Goal: Information Seeking & Learning: Learn about a topic

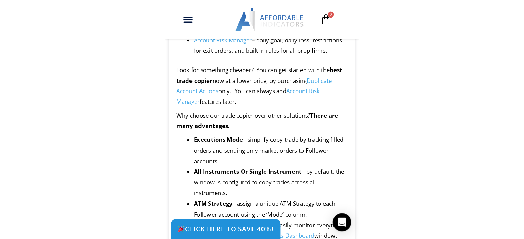
scroll to position [522, 0]
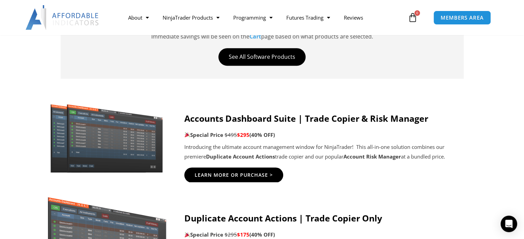
scroll to position [330, 0]
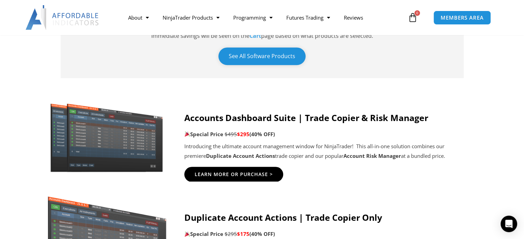
click at [287, 59] on link "See All Software Products" at bounding box center [261, 57] width 87 height 18
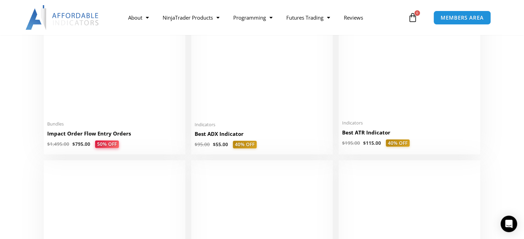
scroll to position [1322, 0]
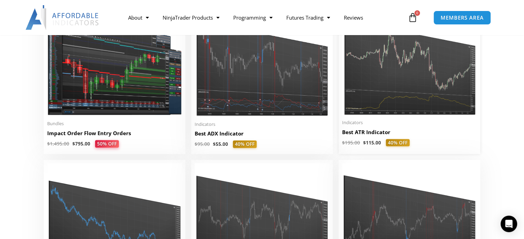
click at [434, 91] on img at bounding box center [409, 59] width 135 height 113
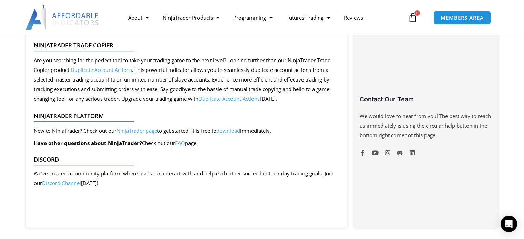
scroll to position [478, 0]
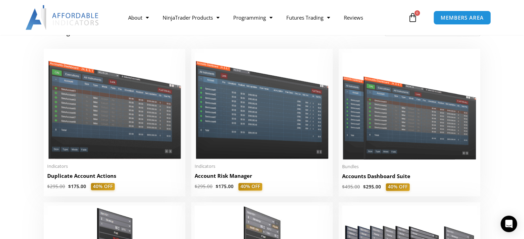
scroll to position [147, 0]
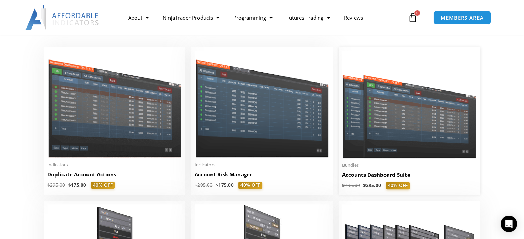
click at [421, 114] on img at bounding box center [409, 105] width 135 height 108
click at [427, 110] on img at bounding box center [409, 105] width 135 height 108
